Goal: Task Accomplishment & Management: Use online tool/utility

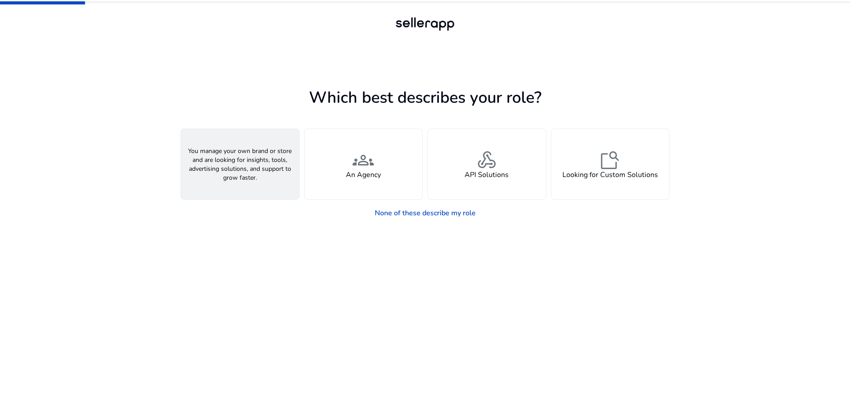
click at [260, 185] on div "person A Seller" at bounding box center [240, 164] width 118 height 70
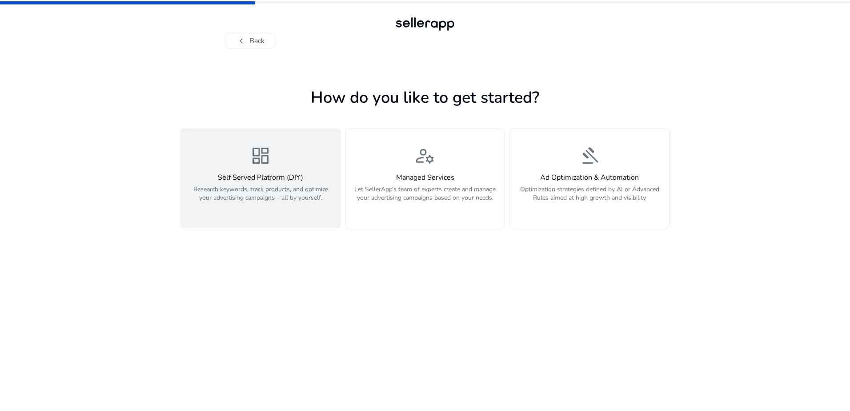
click at [311, 202] on p "Research keywords, track products, and optimize your advertising campaigns – al…" at bounding box center [260, 198] width 149 height 27
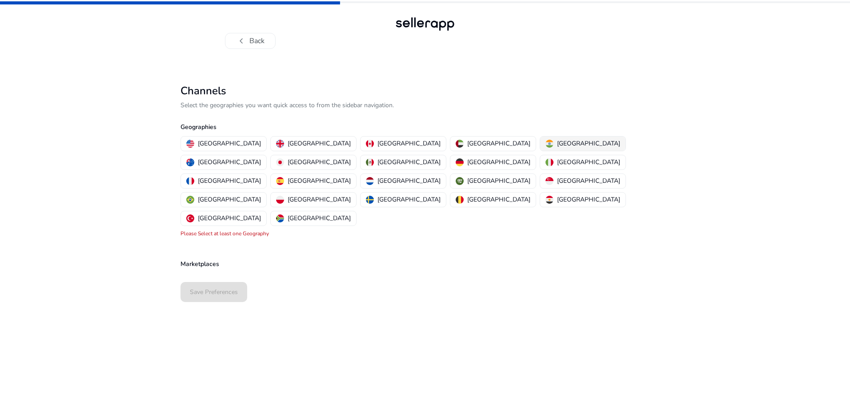
click at [546, 141] on img "button" at bounding box center [550, 144] width 8 height 8
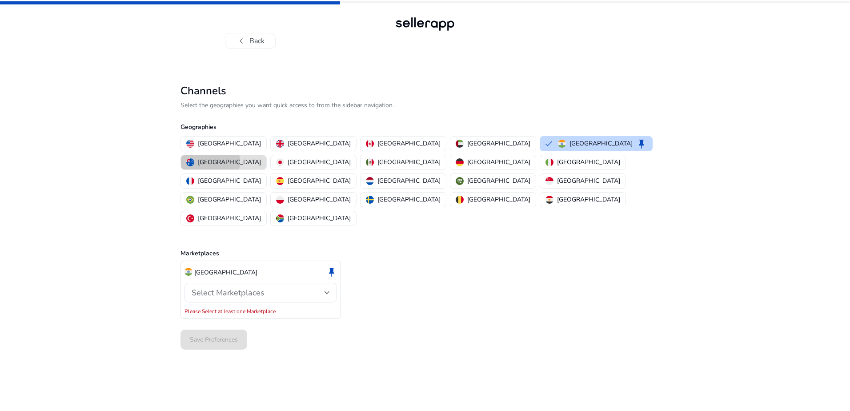
click at [261, 157] on p "Australia" at bounding box center [229, 161] width 63 height 9
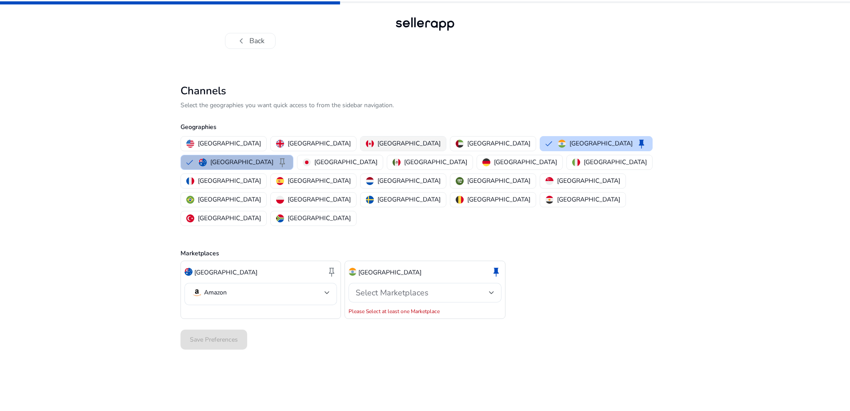
click at [378, 144] on p "Canada" at bounding box center [409, 143] width 63 height 9
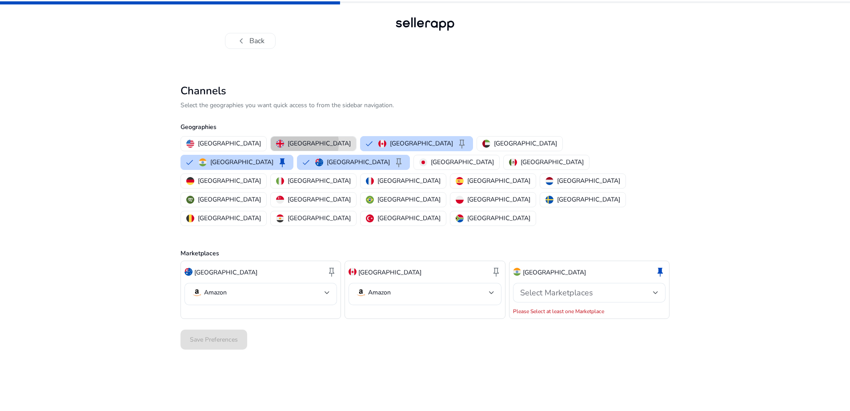
click at [288, 143] on p "United Kingdom" at bounding box center [319, 143] width 63 height 9
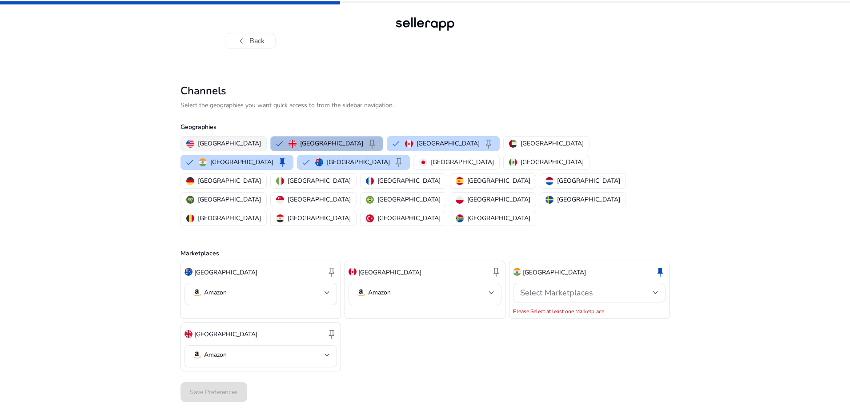
click at [215, 141] on p "United States" at bounding box center [229, 143] width 63 height 9
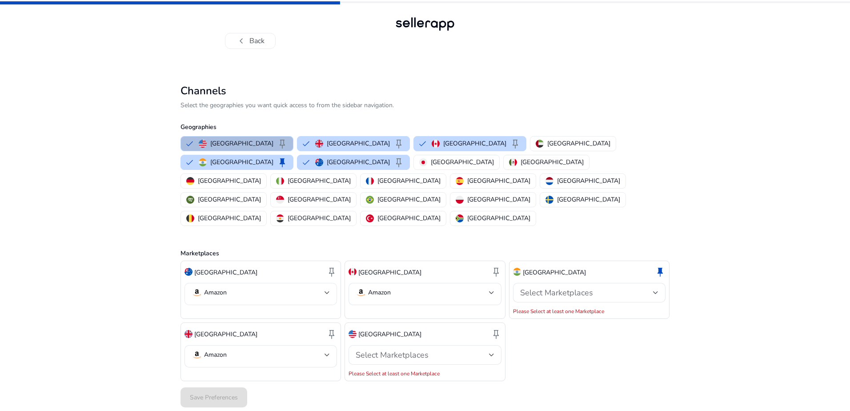
click at [247, 287] on mat-select-trigger "Amazon" at bounding box center [258, 292] width 133 height 11
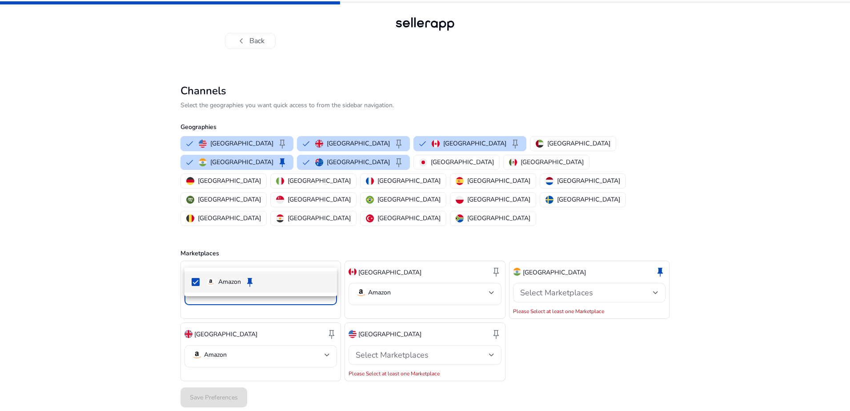
click at [305, 252] on div at bounding box center [425, 205] width 850 height 411
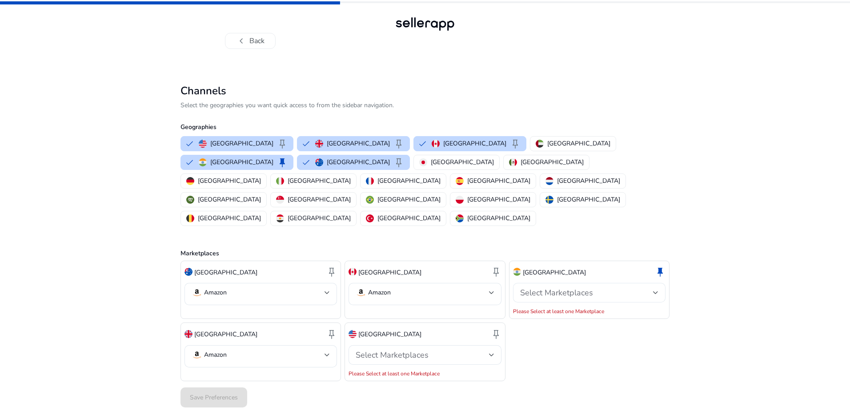
click at [566, 287] on span "Select Marketplaces" at bounding box center [556, 292] width 73 height 11
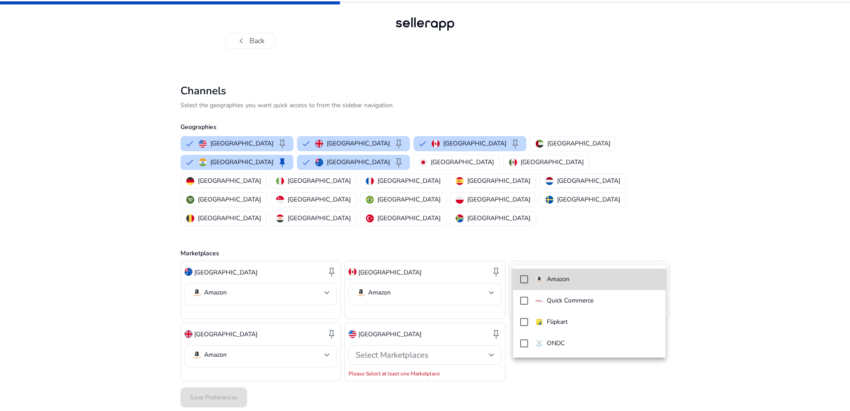
click at [524, 278] on mat-pseudo-checkbox at bounding box center [524, 279] width 8 height 8
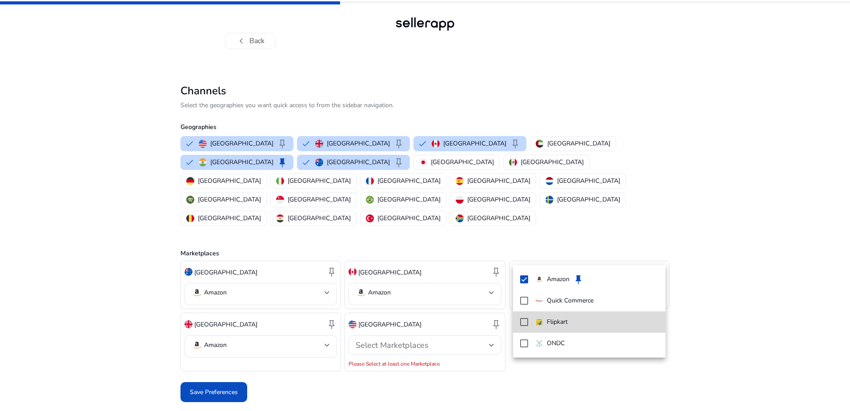
click at [524, 321] on mat-pseudo-checkbox at bounding box center [524, 322] width 8 height 8
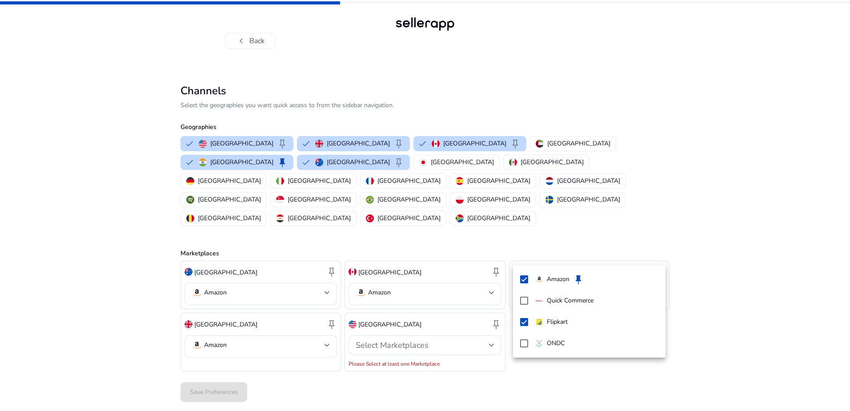
click at [485, 350] on div at bounding box center [425, 205] width 850 height 411
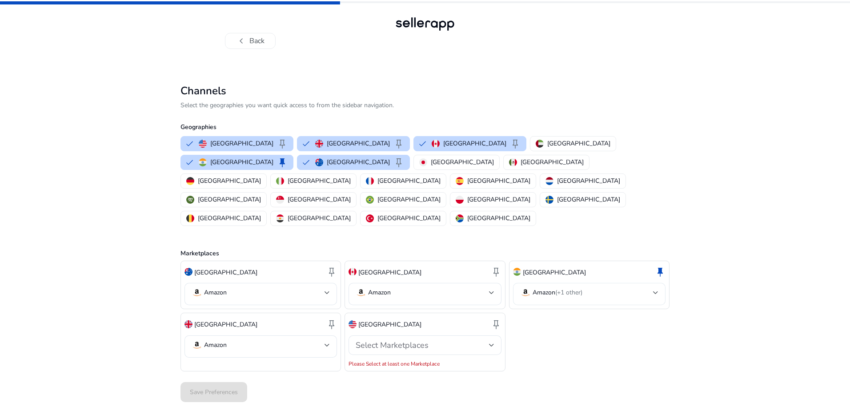
click at [543, 289] on p "Amazon (+1 other)" at bounding box center [558, 293] width 50 height 8
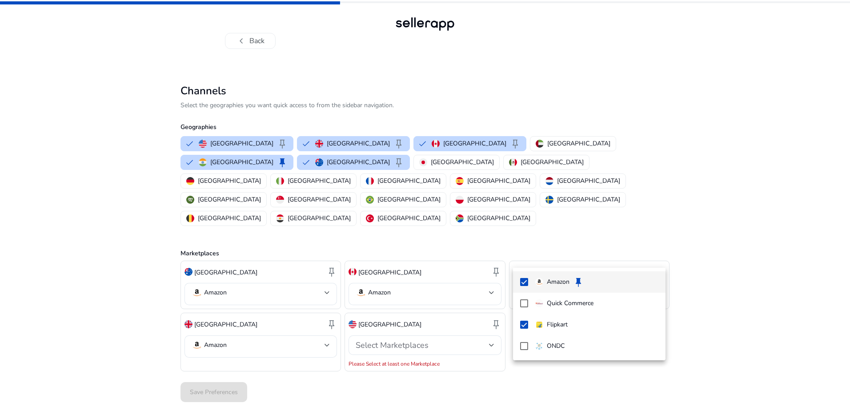
click at [465, 367] on div at bounding box center [425, 205] width 850 height 411
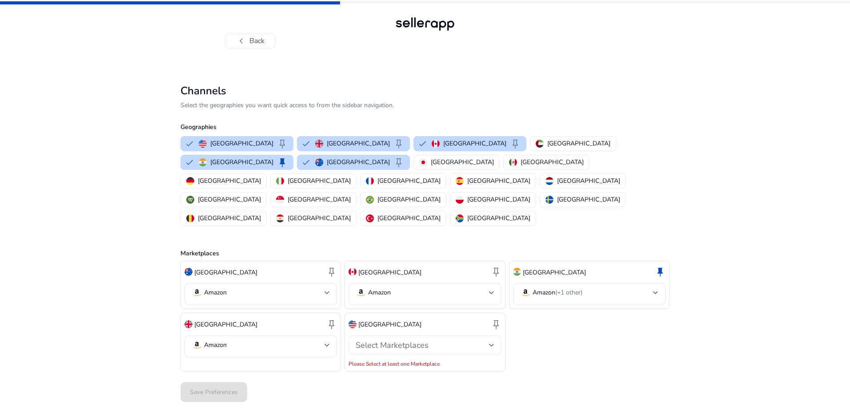
click at [418, 340] on span "Select Marketplaces" at bounding box center [392, 345] width 73 height 11
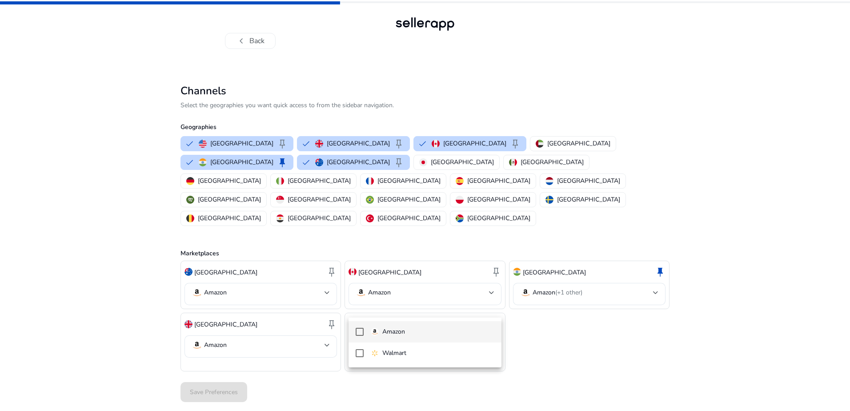
click at [360, 330] on mat-pseudo-checkbox at bounding box center [360, 332] width 8 height 8
click at [332, 354] on div at bounding box center [425, 205] width 850 height 411
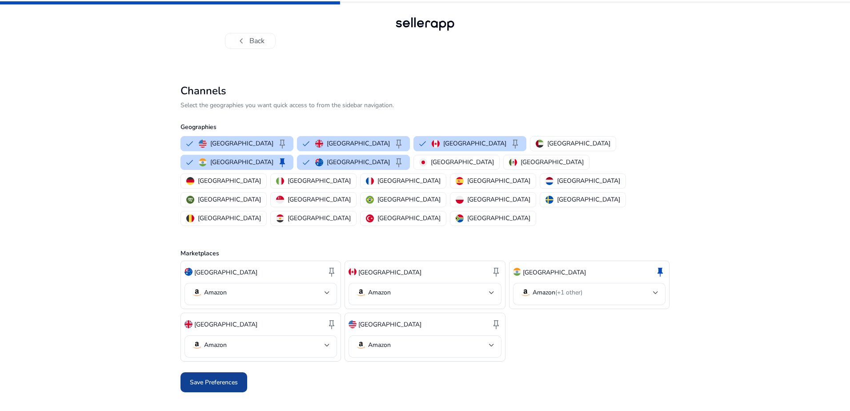
click at [223, 378] on span "Save Preferences" at bounding box center [214, 382] width 48 height 9
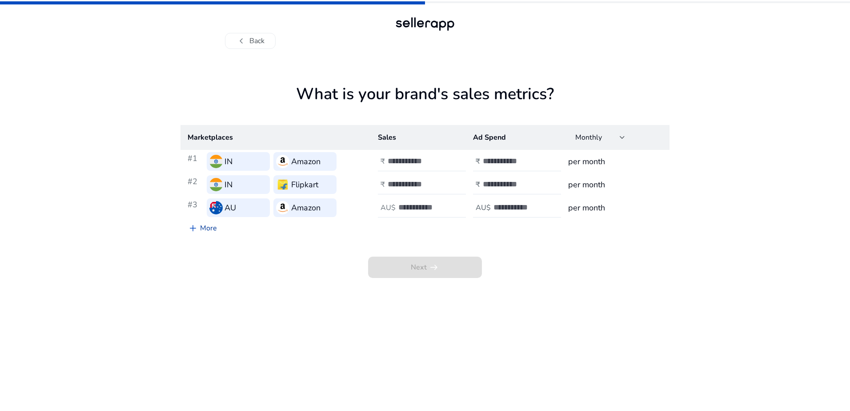
click at [205, 226] on link "add More" at bounding box center [203, 228] width 44 height 18
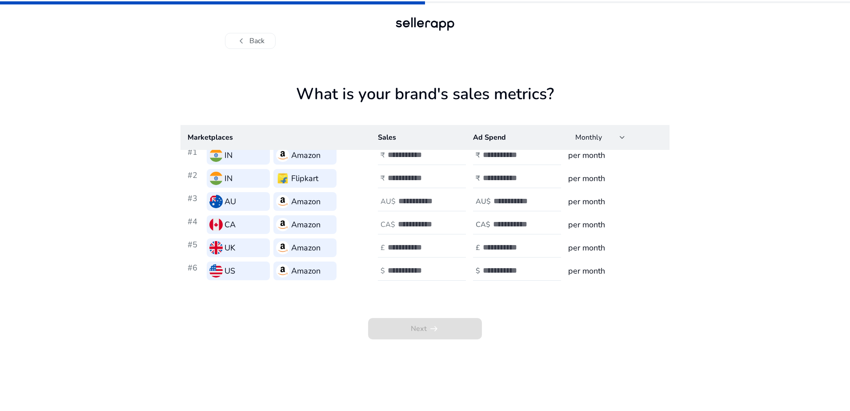
scroll to position [8, 0]
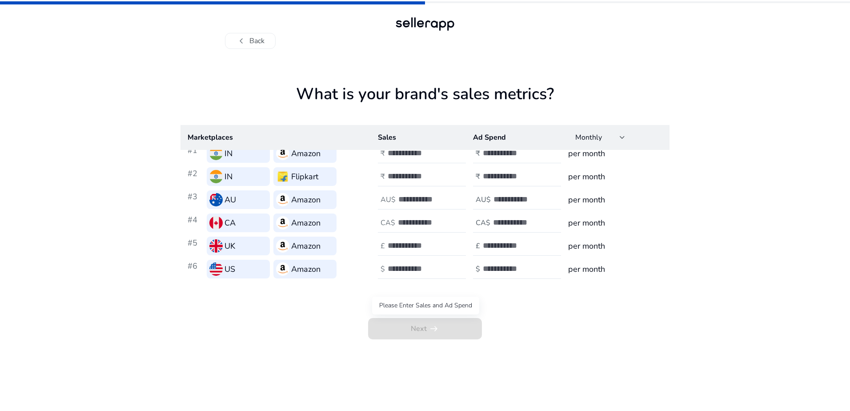
click at [451, 319] on span "Next arrow_right_alt" at bounding box center [425, 328] width 114 height 21
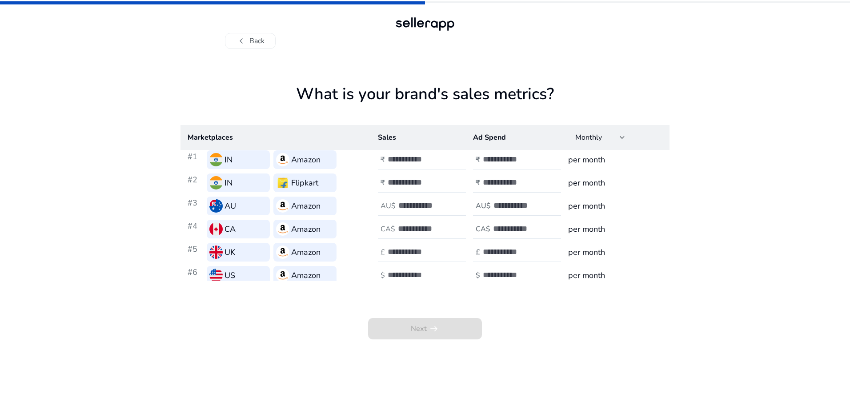
scroll to position [0, 0]
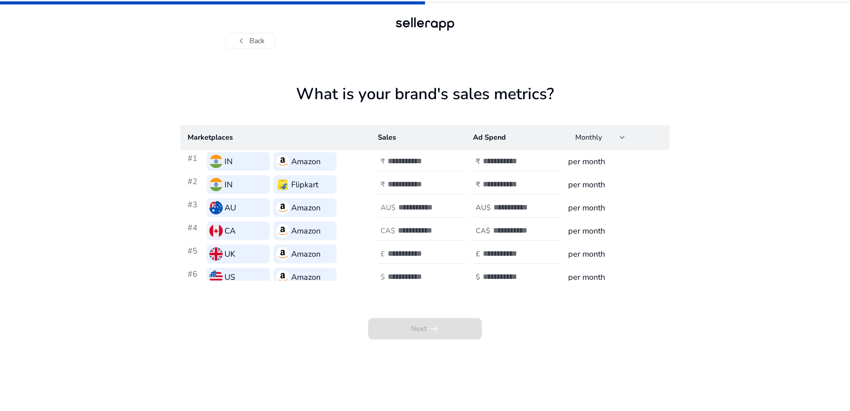
click at [410, 165] on input "number" at bounding box center [418, 161] width 60 height 10
type input "*"
click at [406, 181] on input "number" at bounding box center [418, 184] width 60 height 10
type input "*"
click at [407, 205] on input "number" at bounding box center [428, 207] width 60 height 10
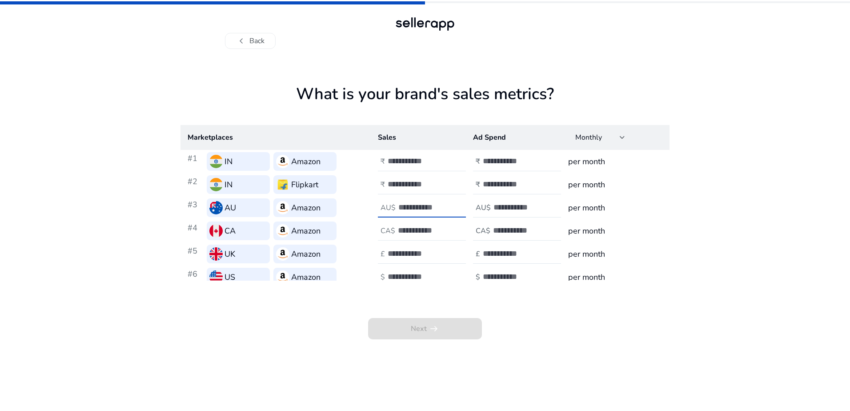
type input "*"
click at [407, 235] on input "number" at bounding box center [428, 230] width 60 height 10
type input "*"
click at [408, 250] on input "number" at bounding box center [418, 254] width 60 height 10
type input "*"
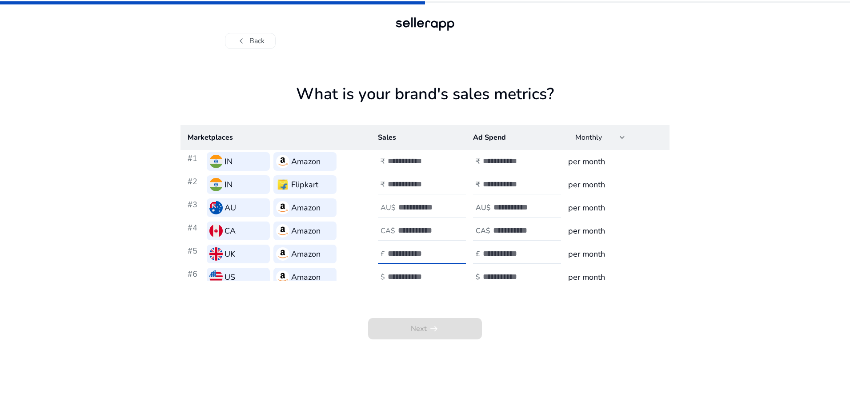
click at [410, 272] on input "number" at bounding box center [418, 277] width 60 height 10
type input "*"
click at [502, 272] on input "number" at bounding box center [513, 276] width 60 height 10
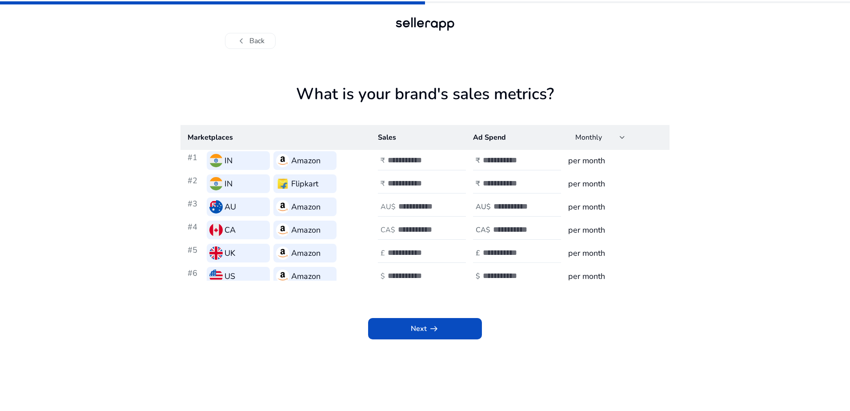
type input "*"
click at [502, 256] on input "number" at bounding box center [513, 253] width 60 height 10
type input "*"
drag, startPoint x: 499, startPoint y: 229, endPoint x: 500, endPoint y: 222, distance: 7.2
click at [499, 229] on input "number" at bounding box center [523, 230] width 60 height 10
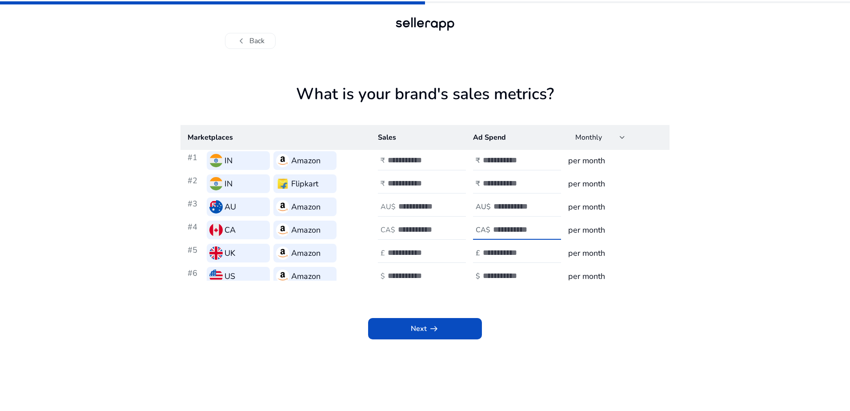
type input "*"
click at [501, 209] on input "number" at bounding box center [524, 206] width 60 height 10
type input "*"
click at [500, 183] on input "number" at bounding box center [513, 183] width 60 height 10
type input "*"
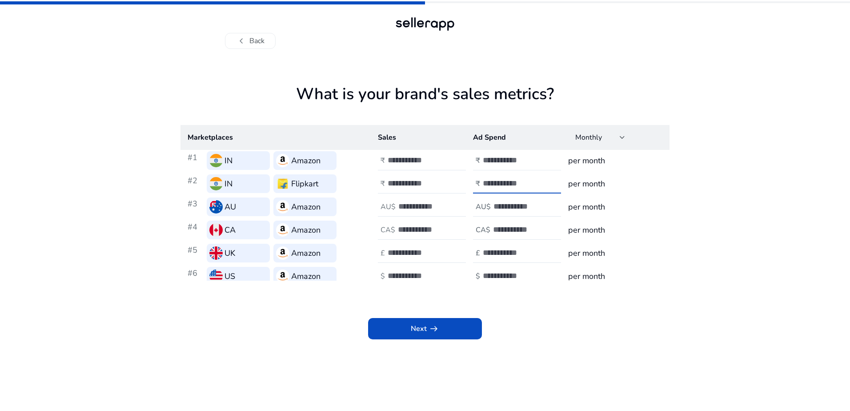
click at [496, 159] on input "number" at bounding box center [513, 160] width 60 height 10
type input "*"
click at [452, 325] on span at bounding box center [425, 328] width 114 height 21
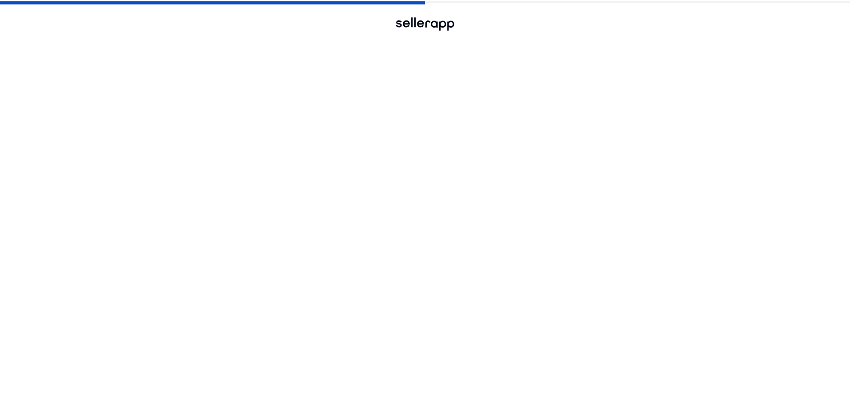
scroll to position [0, 0]
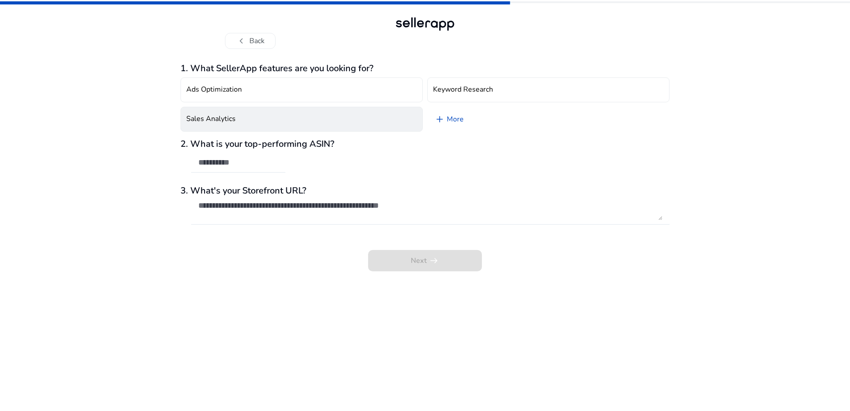
click at [279, 117] on button "Sales Analytics" at bounding box center [302, 119] width 242 height 25
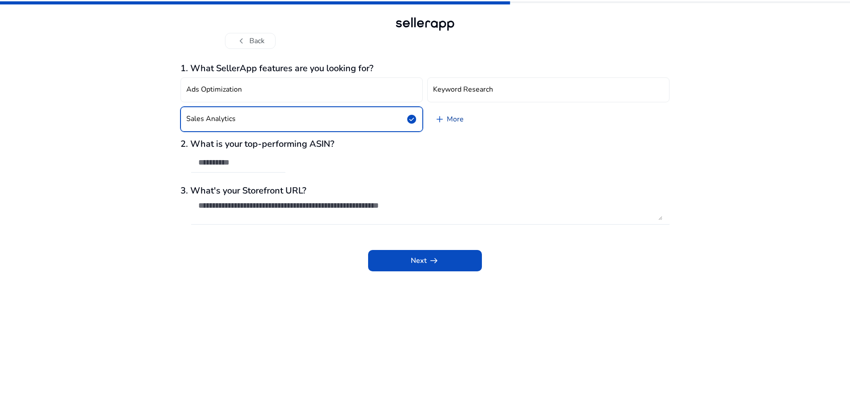
click at [457, 121] on link "add More" at bounding box center [449, 119] width 44 height 25
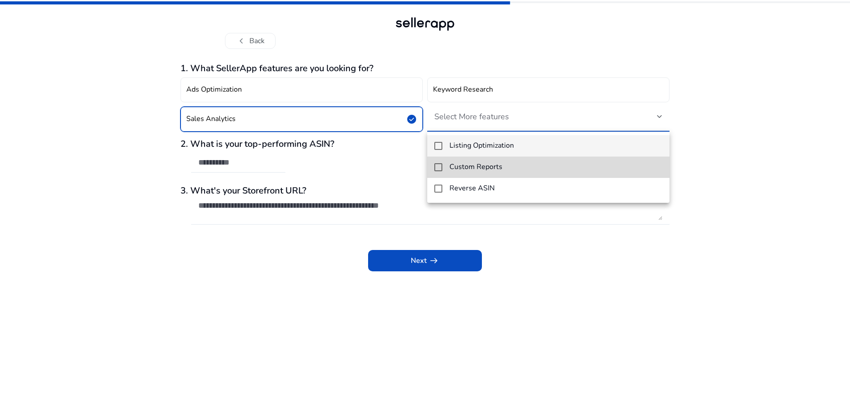
click at [439, 167] on mat-pseudo-checkbox at bounding box center [438, 167] width 8 height 8
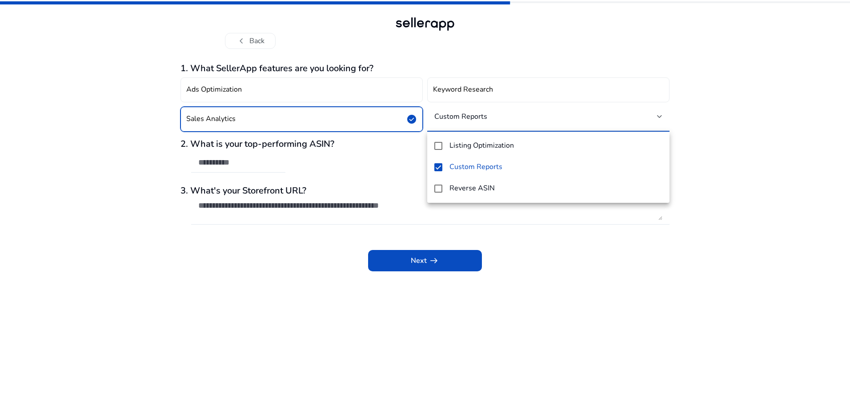
click at [417, 162] on div at bounding box center [425, 205] width 850 height 411
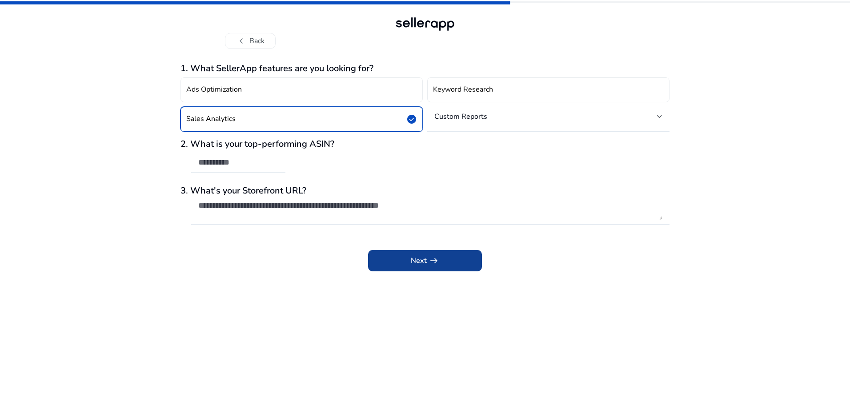
click at [443, 250] on span at bounding box center [425, 260] width 114 height 21
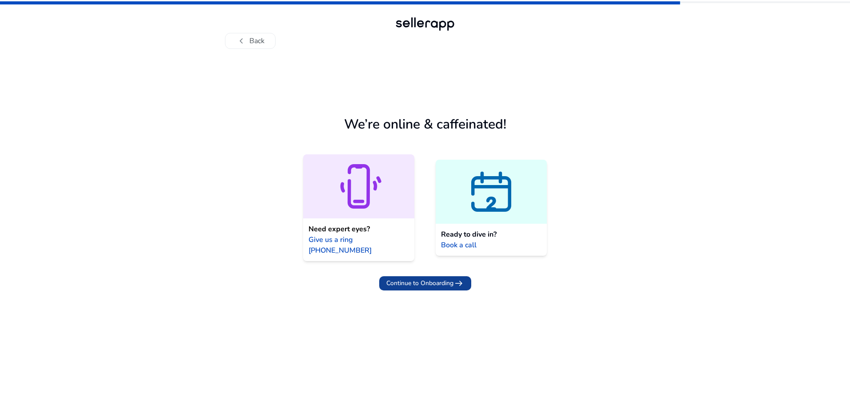
click at [436, 278] on span "Continue to Onboarding" at bounding box center [419, 282] width 67 height 9
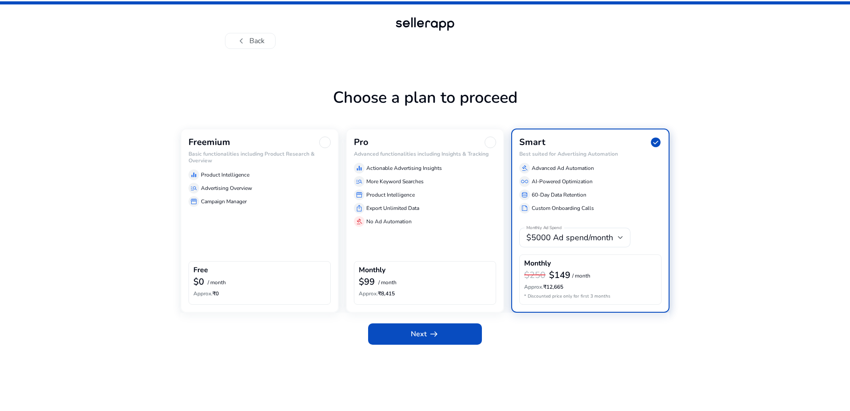
click at [324, 145] on div at bounding box center [325, 143] width 12 height 12
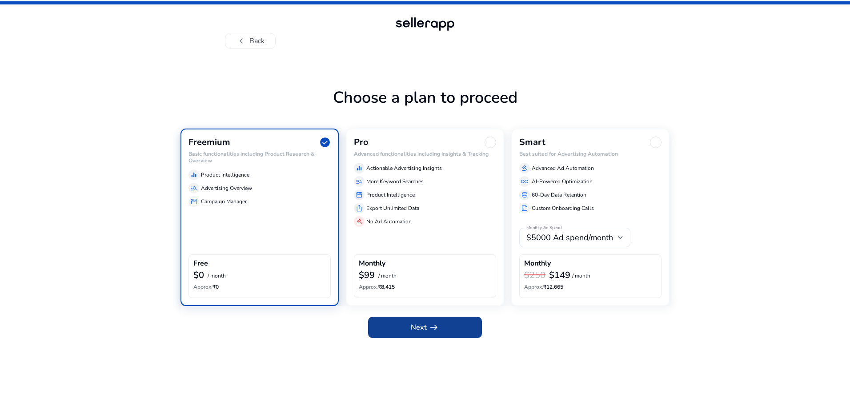
click at [450, 329] on span at bounding box center [425, 327] width 114 height 21
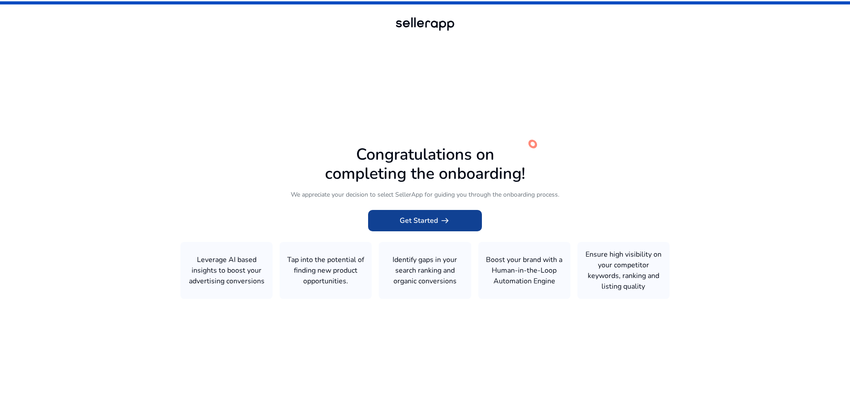
click at [430, 225] on span "Get Started arrow_right_alt" at bounding box center [425, 220] width 51 height 11
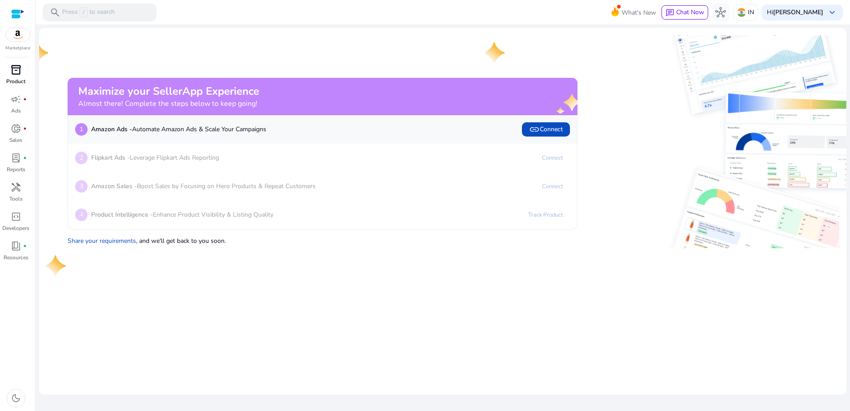
click at [15, 72] on span "inventory_2" at bounding box center [16, 69] width 11 height 11
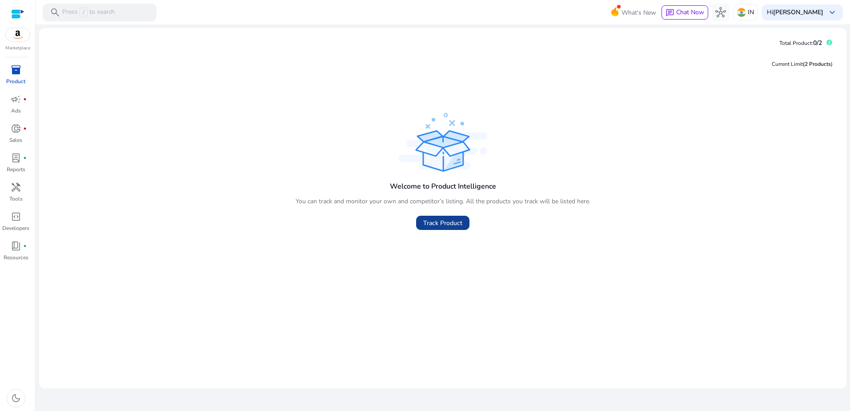
click at [463, 225] on span at bounding box center [442, 222] width 53 height 21
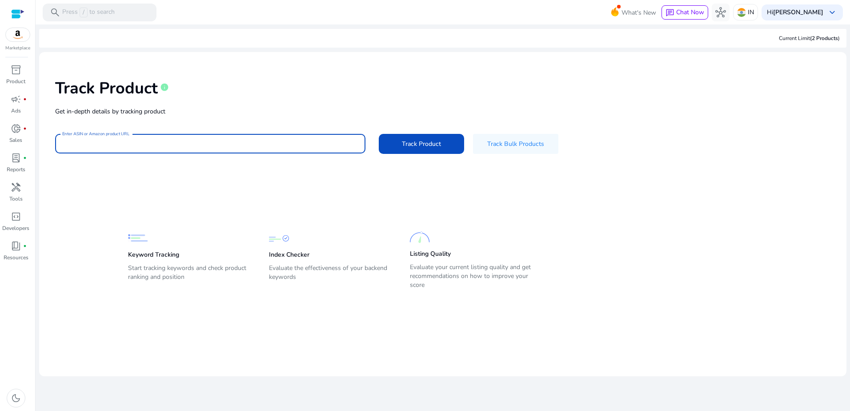
click at [197, 142] on input "Enter ASIN or Amazon product URL" at bounding box center [210, 144] width 296 height 10
click at [165, 141] on input "Enter ASIN or Amazon product URL" at bounding box center [210, 144] width 296 height 10
paste input "**********"
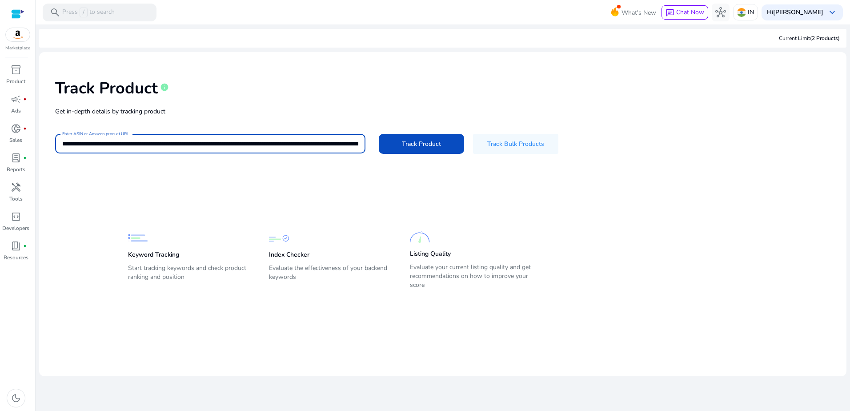
scroll to position [0, 960]
type input "**********"
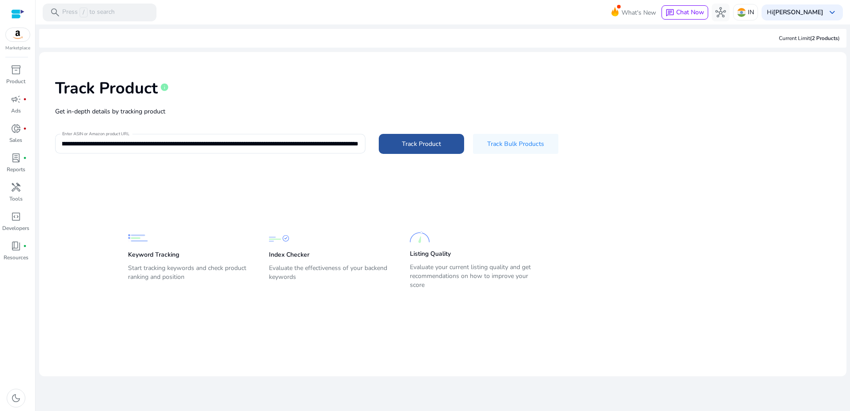
click at [408, 143] on span "Track Product" at bounding box center [421, 143] width 39 height 9
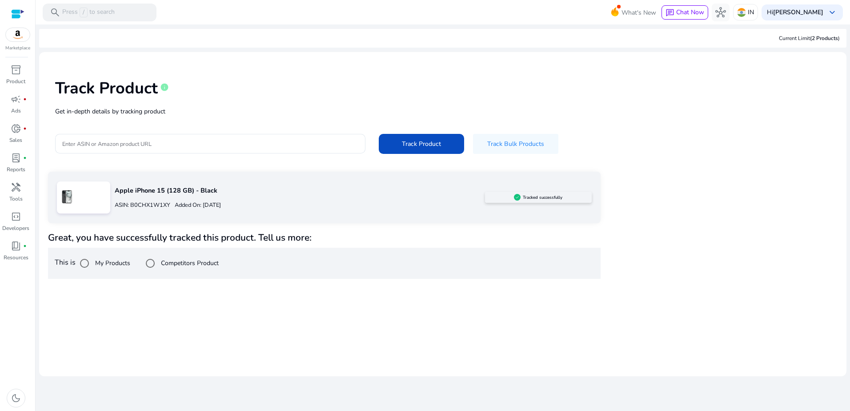
click at [133, 193] on p "Apple iPhone 15 (128 GB) - Black" at bounding box center [300, 191] width 370 height 10
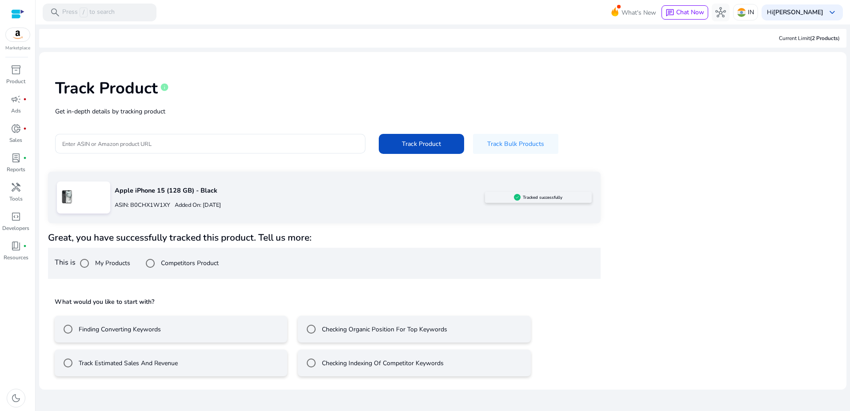
click at [155, 364] on label "Track Estimated Sales And Revenue" at bounding box center [127, 362] width 101 height 9
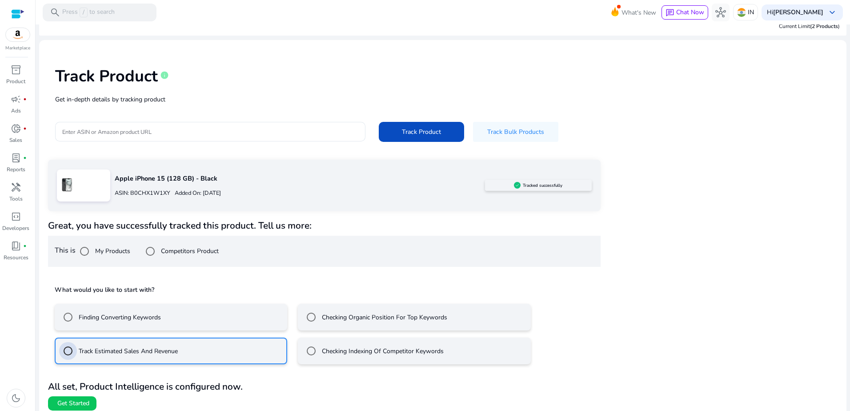
scroll to position [18, 0]
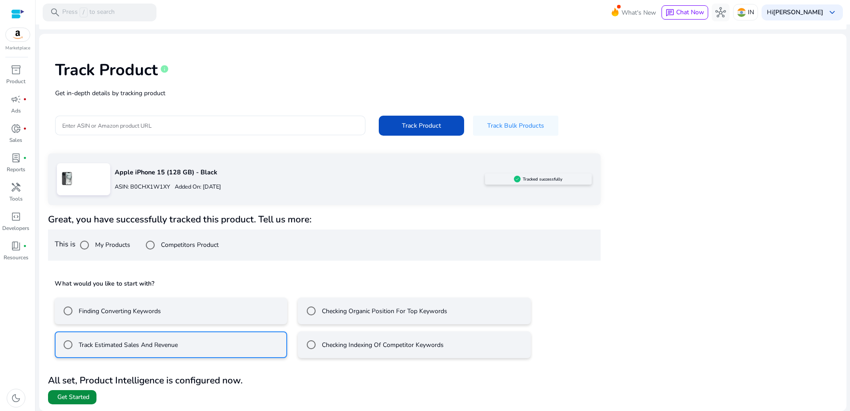
click at [70, 398] on span "Get Started" at bounding box center [73, 397] width 32 height 9
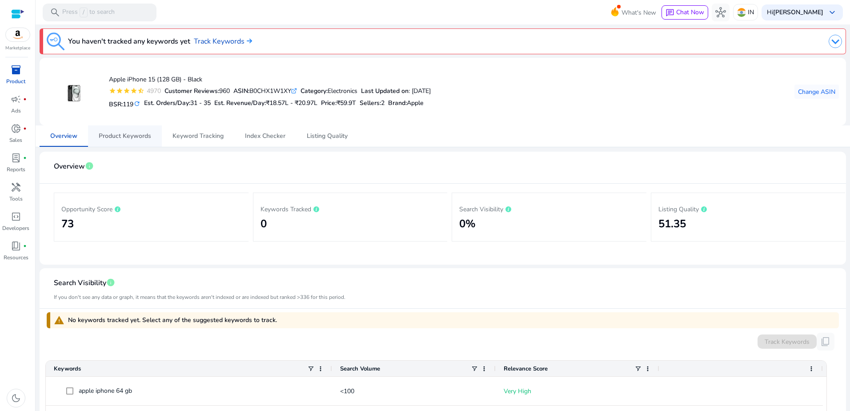
click at [138, 140] on span "Product Keywords" at bounding box center [125, 135] width 52 height 21
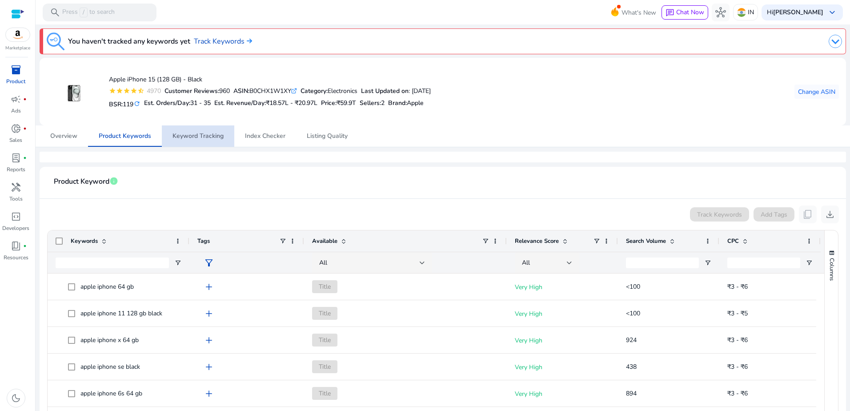
click at [214, 134] on span "Keyword Tracking" at bounding box center [198, 136] width 51 height 6
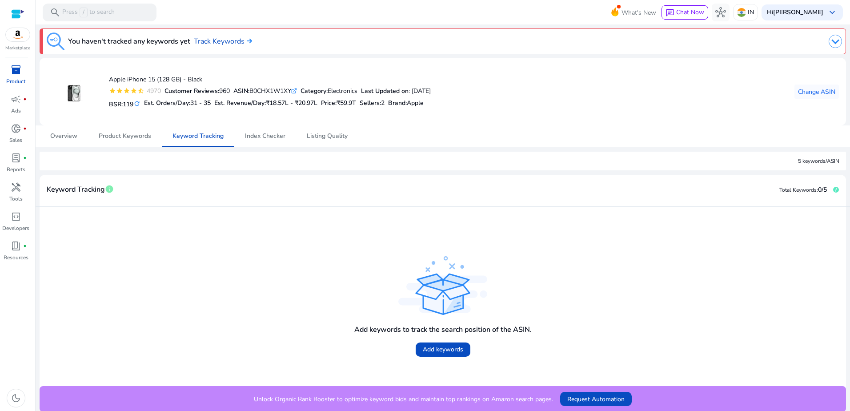
scroll to position [1, 0]
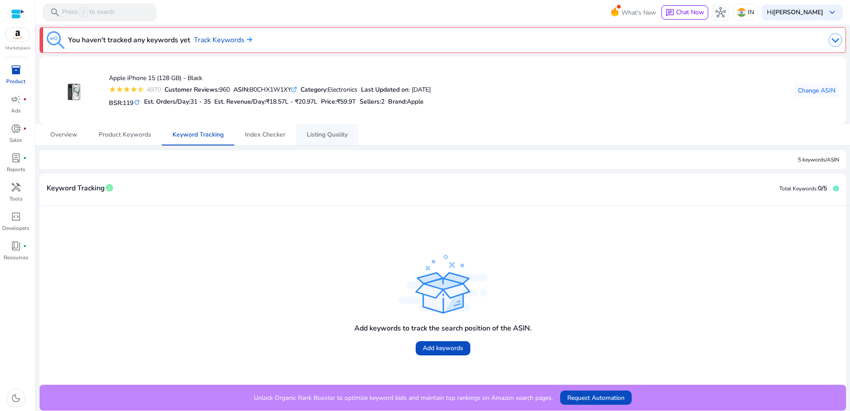
click at [305, 139] on link "Listing Quality" at bounding box center [327, 134] width 62 height 21
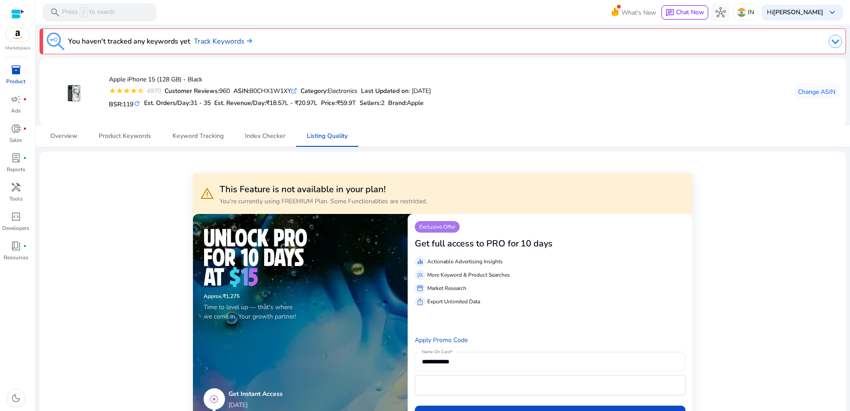
click at [16, 13] on div at bounding box center [17, 14] width 13 height 10
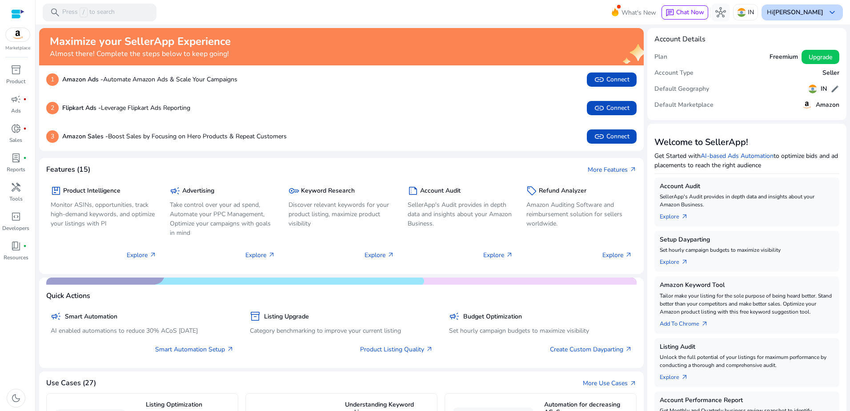
click at [799, 17] on div "Hi [PERSON_NAME] keyboard_arrow_down" at bounding box center [802, 12] width 81 height 16
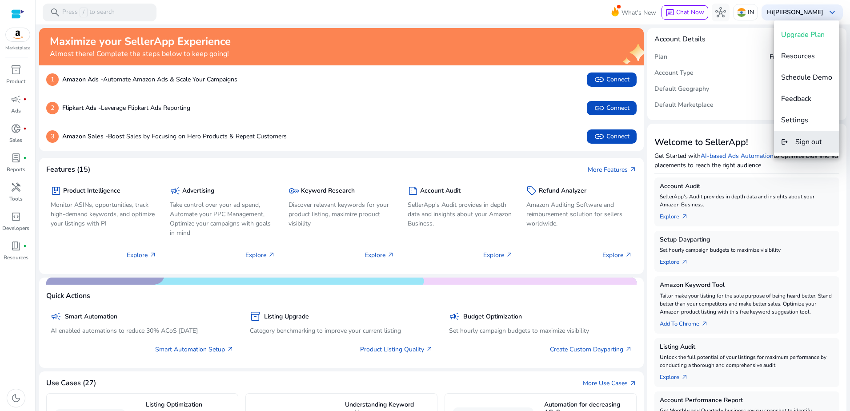
click at [808, 142] on span "Sign out" at bounding box center [809, 142] width 27 height 10
